Goal: Connect with others: Connect with others

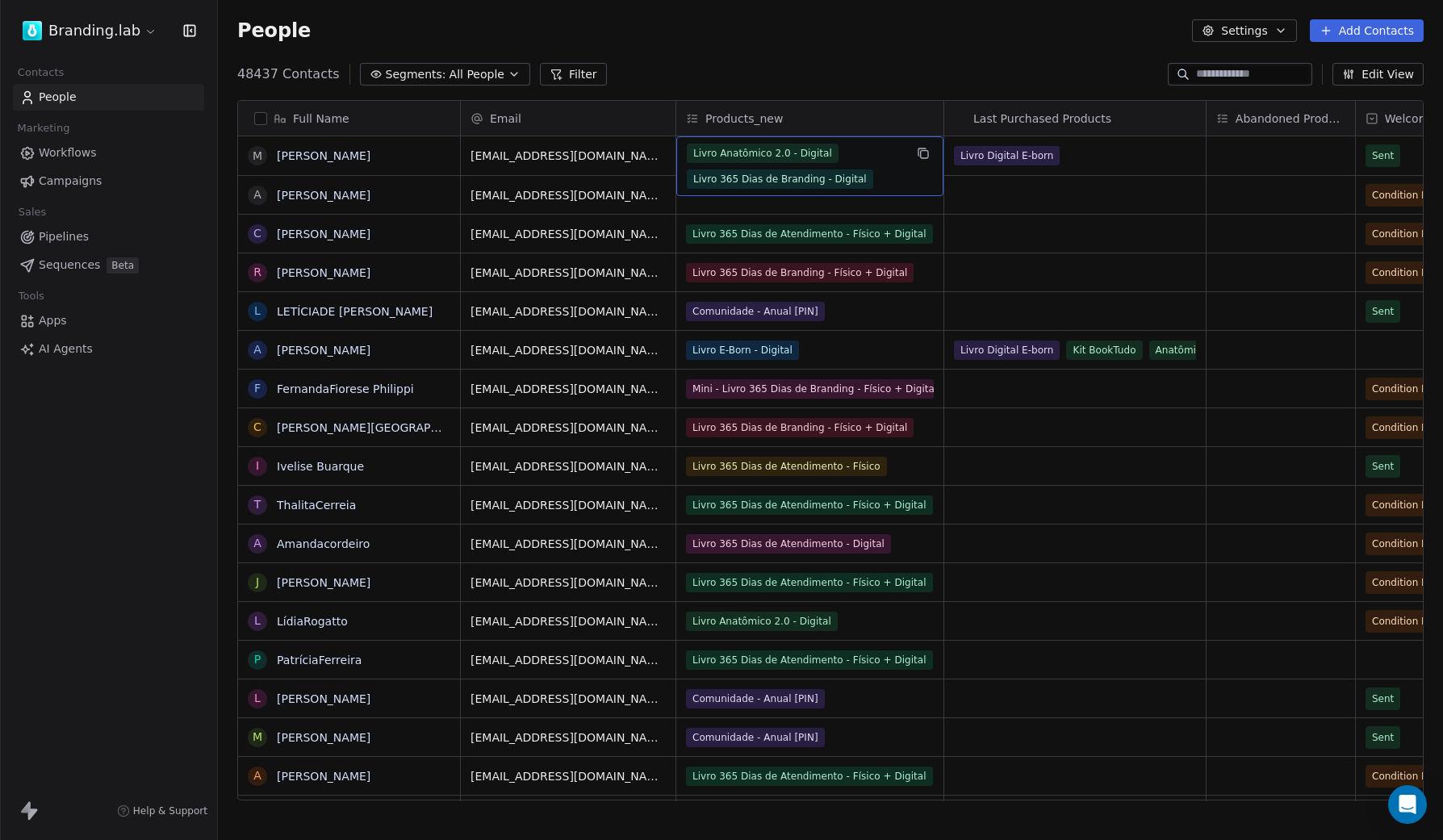
click at [871, 150] on div "Livro Anatômico 2.0 - Digital Livro 365 Dias de Branding - Digital" at bounding box center [795, 166] width 217 height 45
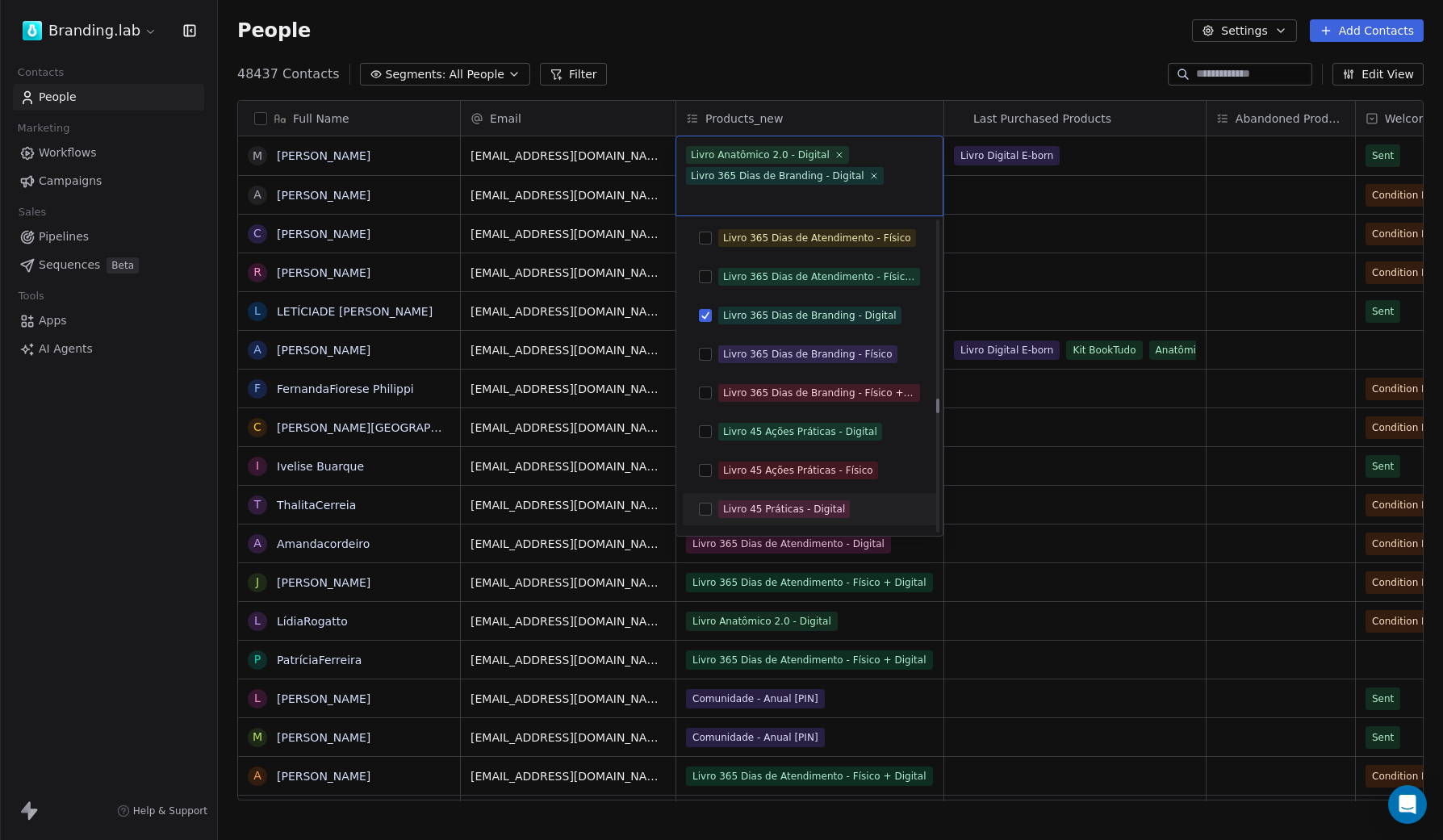
scroll to position [3868, 0]
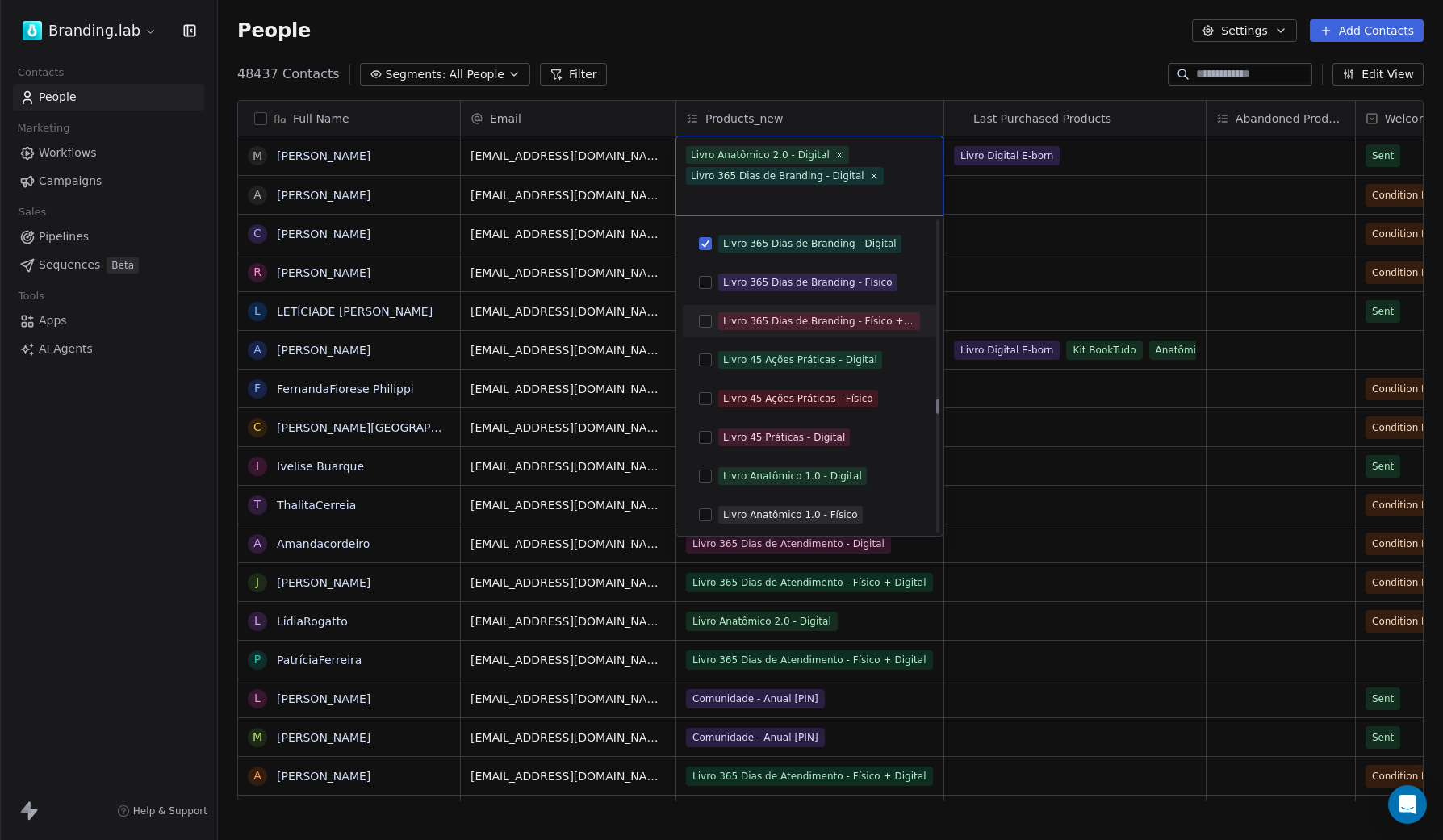
click at [812, 64] on html "Branding.lab Contacts People Marketing Workflows Campaigns Sales Pipelines Sequ…" at bounding box center [721, 420] width 1443 height 840
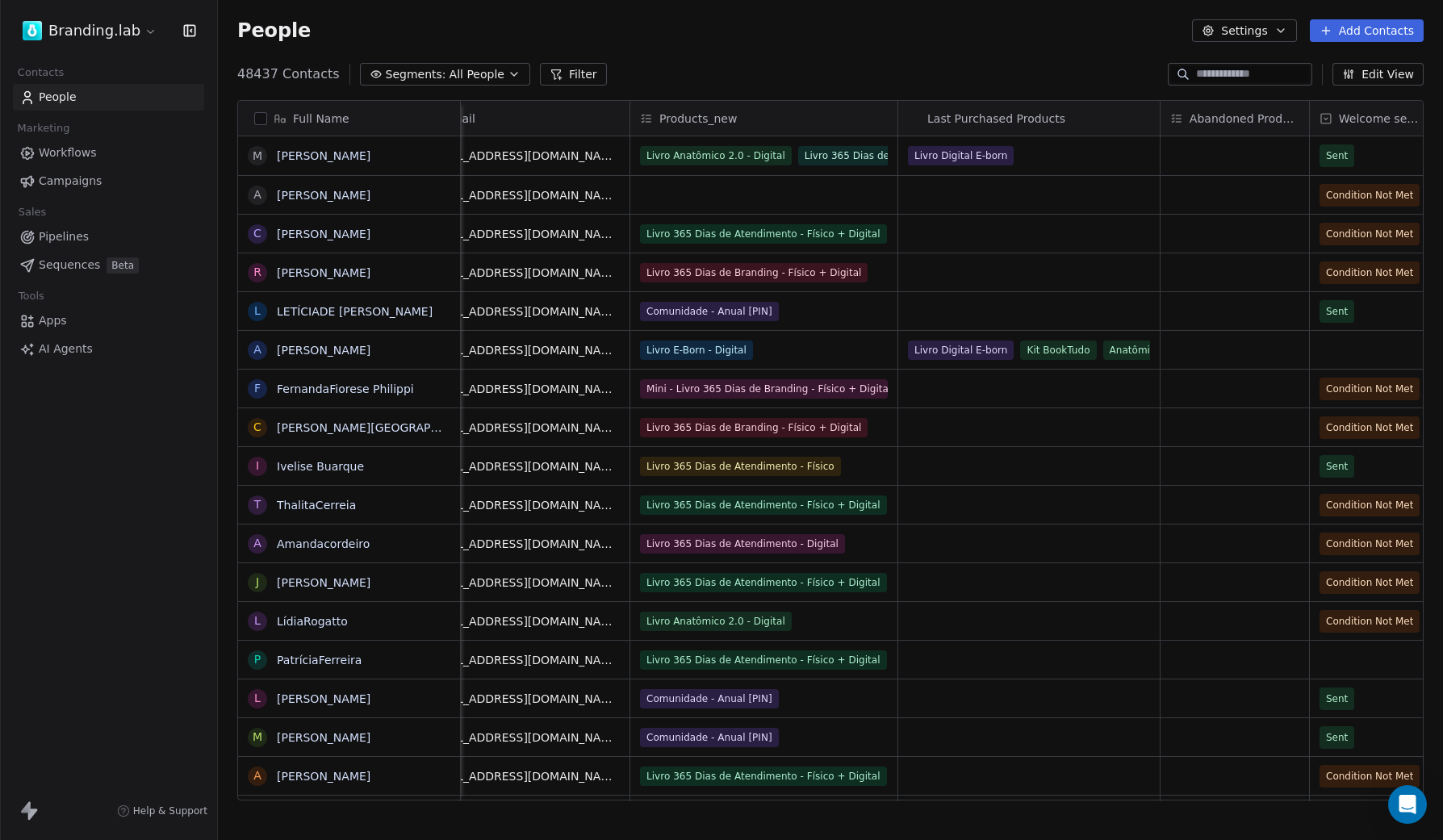
scroll to position [0, 63]
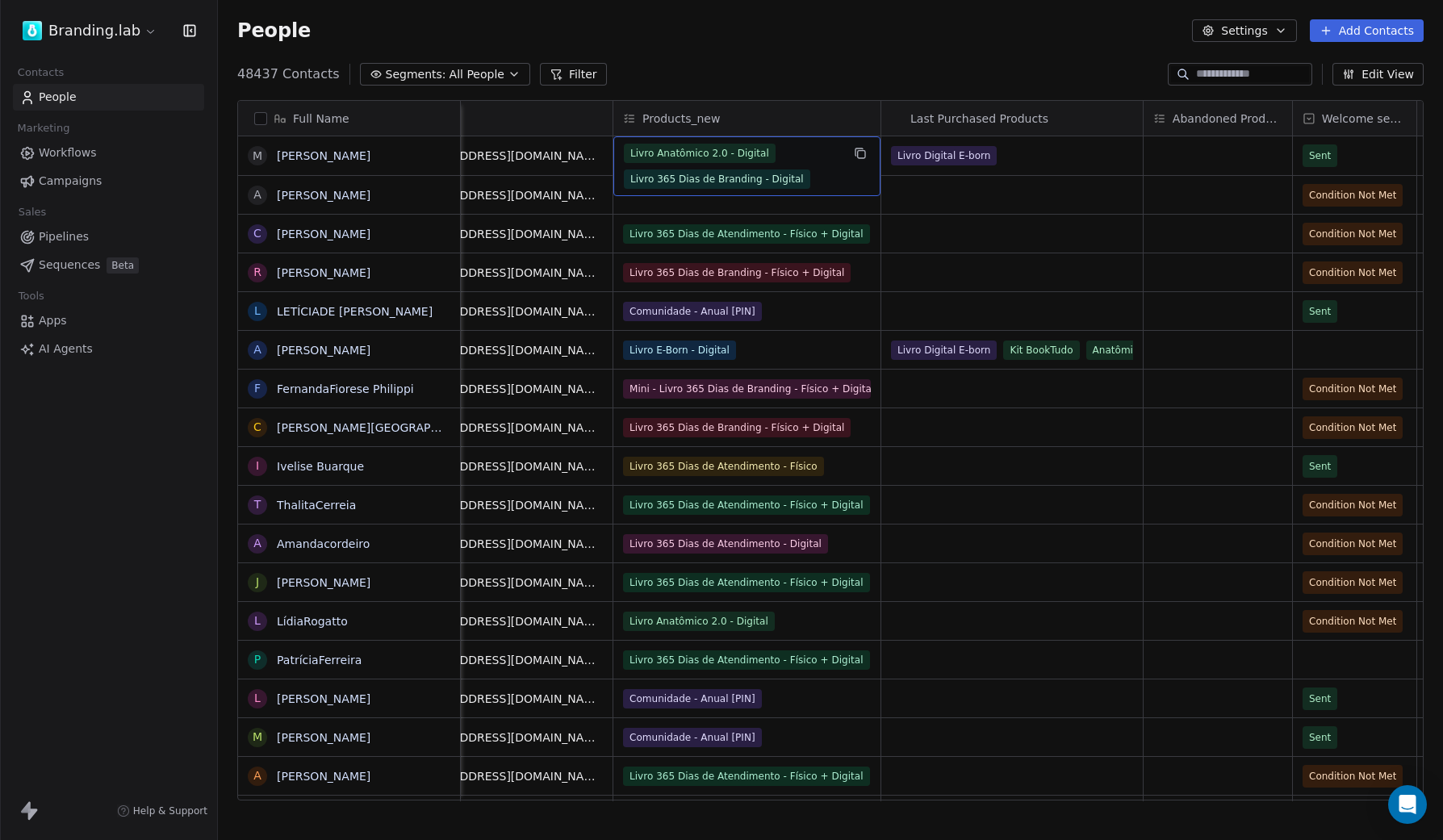
click at [774, 141] on div "Livro Anatômico 2.0 - Digital Livro 365 Dias de Branding - Digital" at bounding box center [747, 166] width 267 height 60
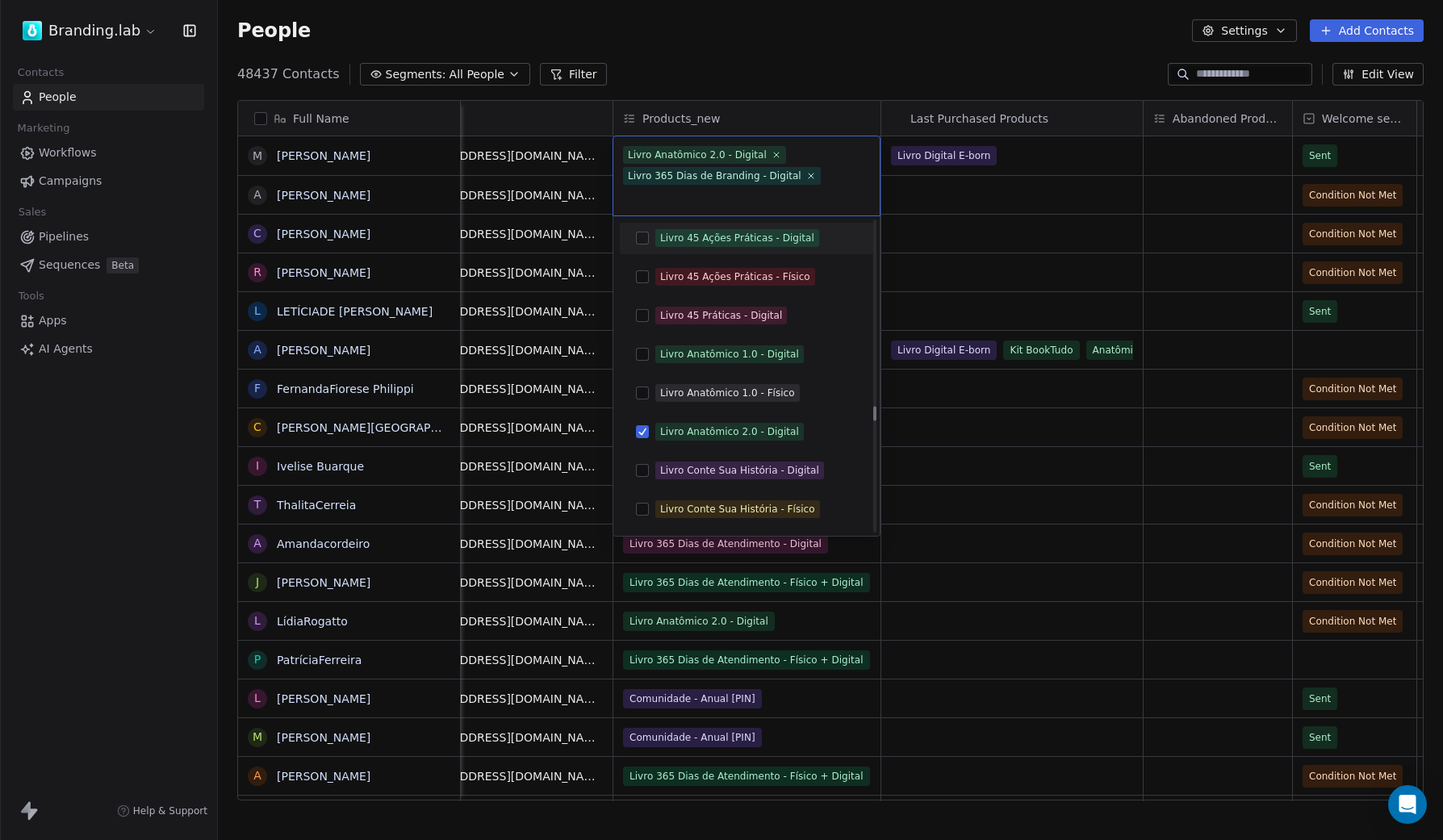
scroll to position [4018, 0]
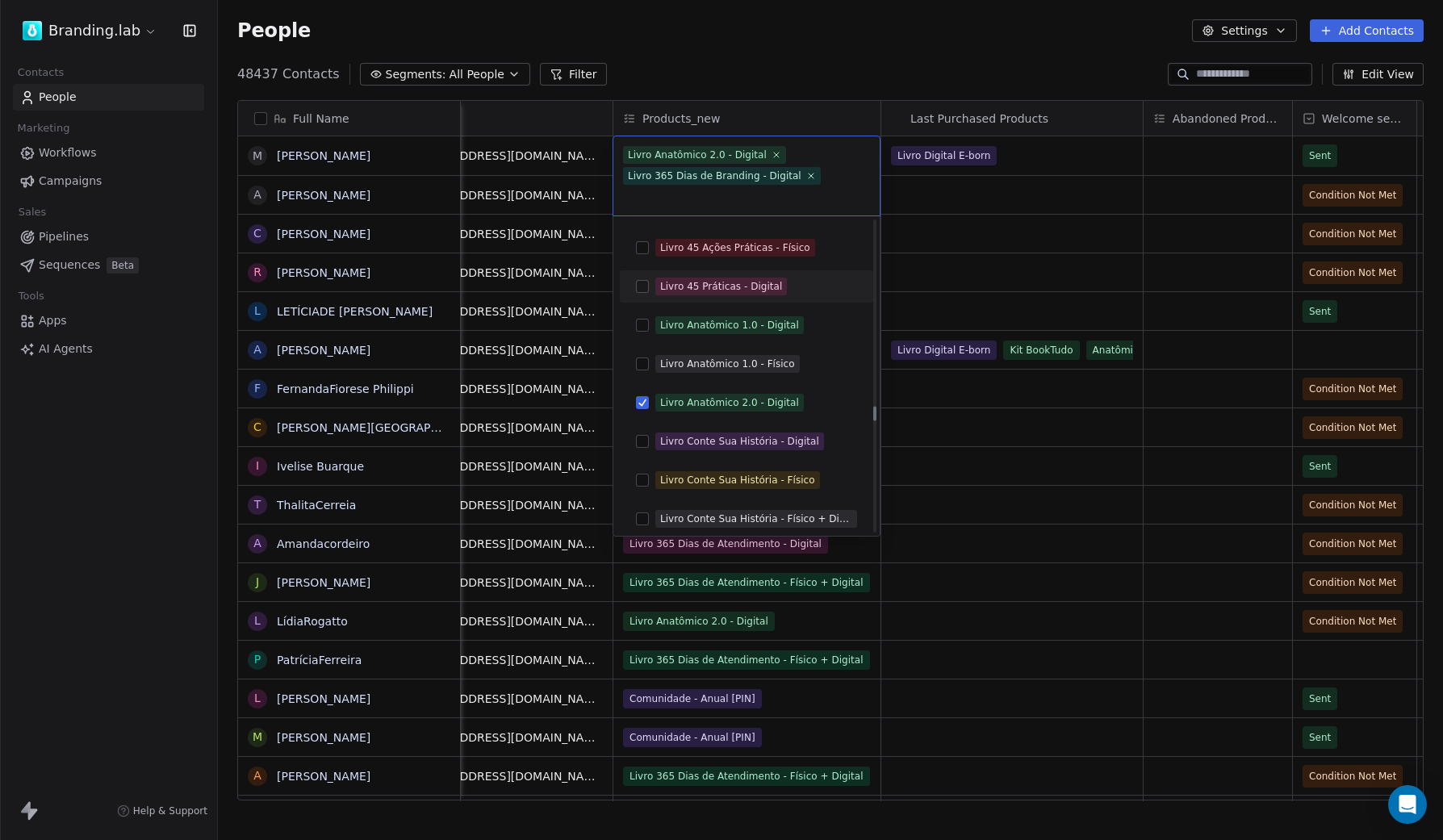
click at [713, 33] on html "Branding.lab Contacts People Marketing Workflows Campaigns Sales Pipelines Sequ…" at bounding box center [721, 420] width 1443 height 840
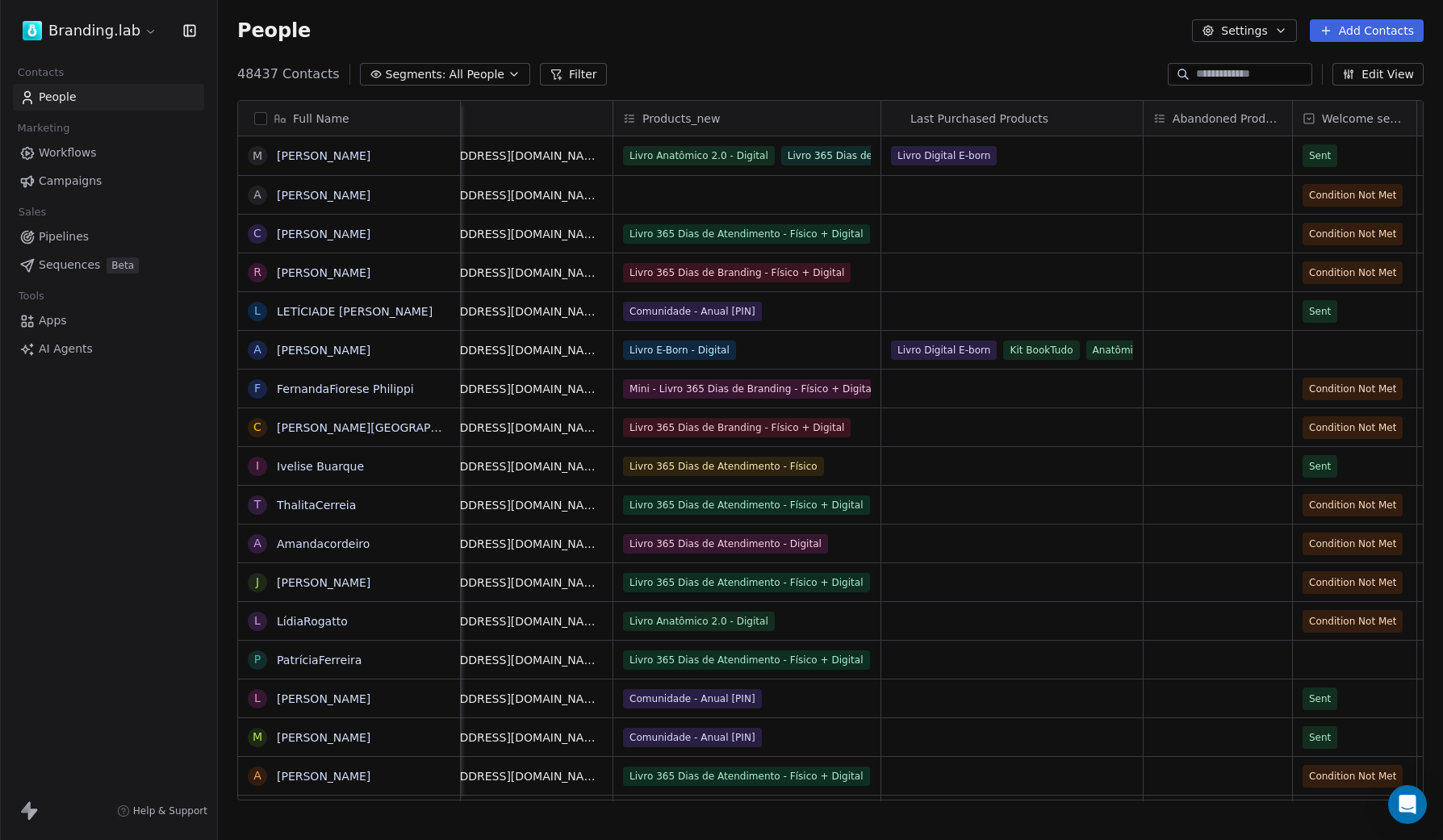
click at [817, 38] on div "People Settings Add Contacts" at bounding box center [830, 30] width 1186 height 22
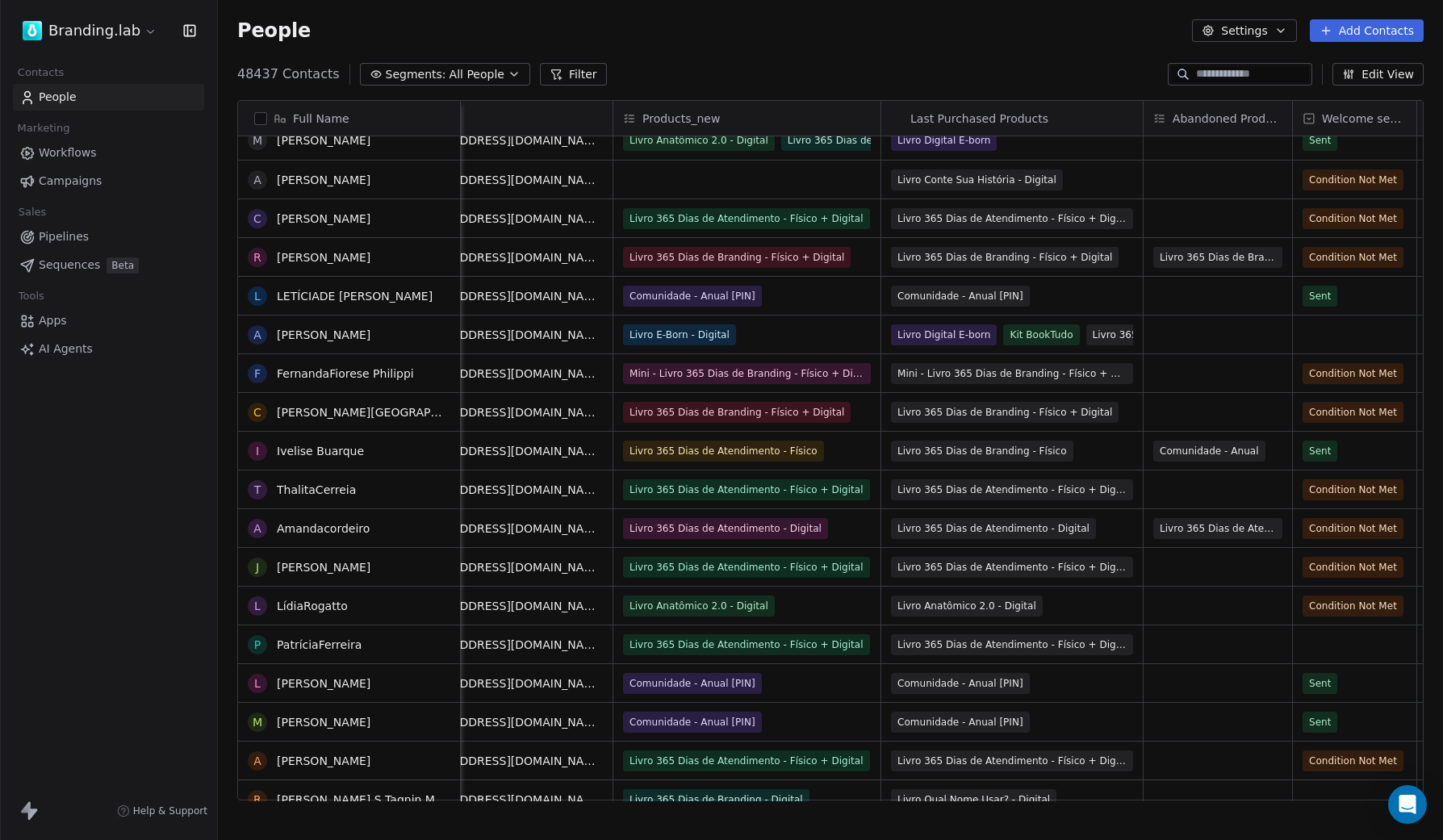
scroll to position [0, 0]
